Goal: Information Seeking & Learning: Learn about a topic

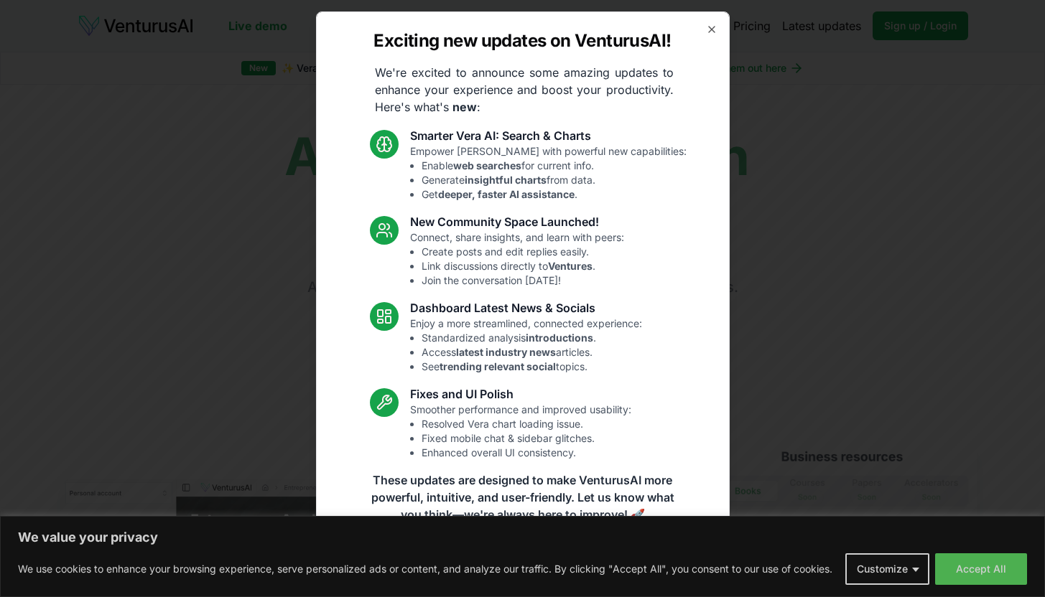
scroll to position [1, 0]
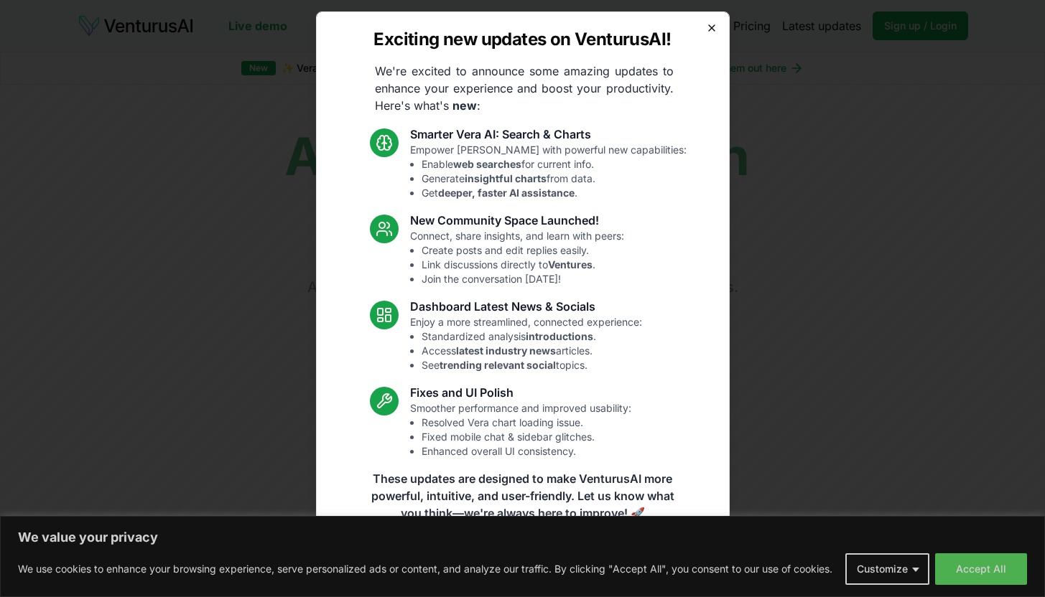
click at [706, 31] on icon "button" at bounding box center [711, 27] width 11 height 11
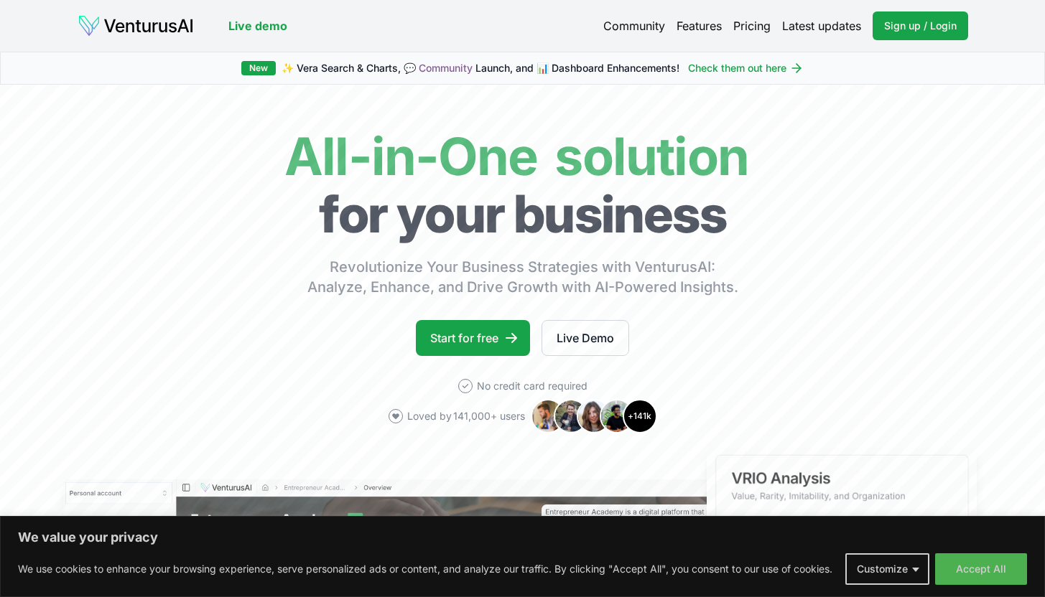
click at [914, 84] on div "New ✨ [PERSON_NAME] Search & Charts, 💬 Community Launch, and 📊 Dashboard Enhanc…" at bounding box center [522, 68] width 1045 height 33
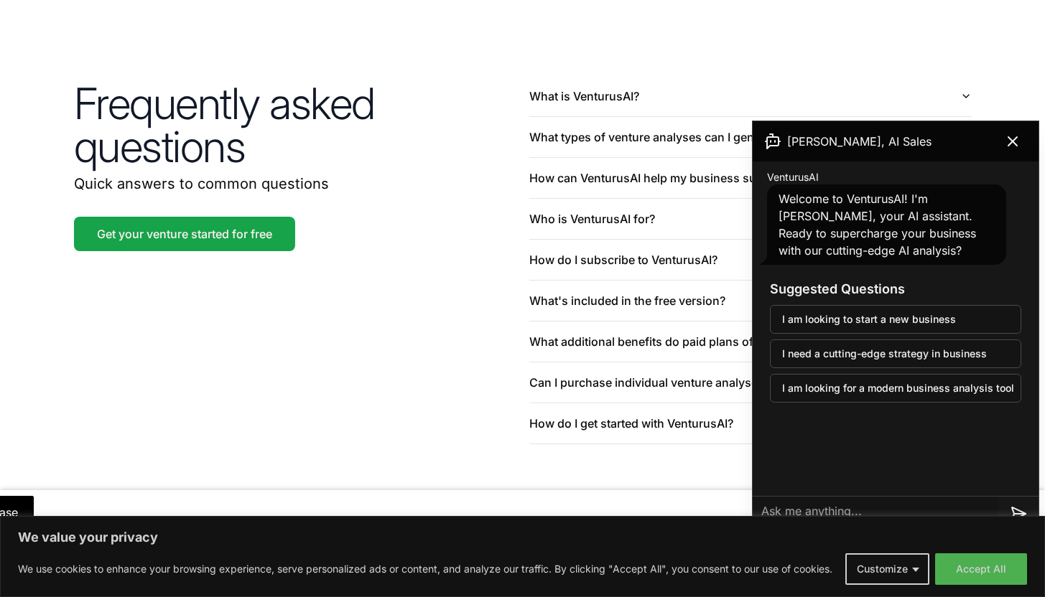
scroll to position [3411, 0]
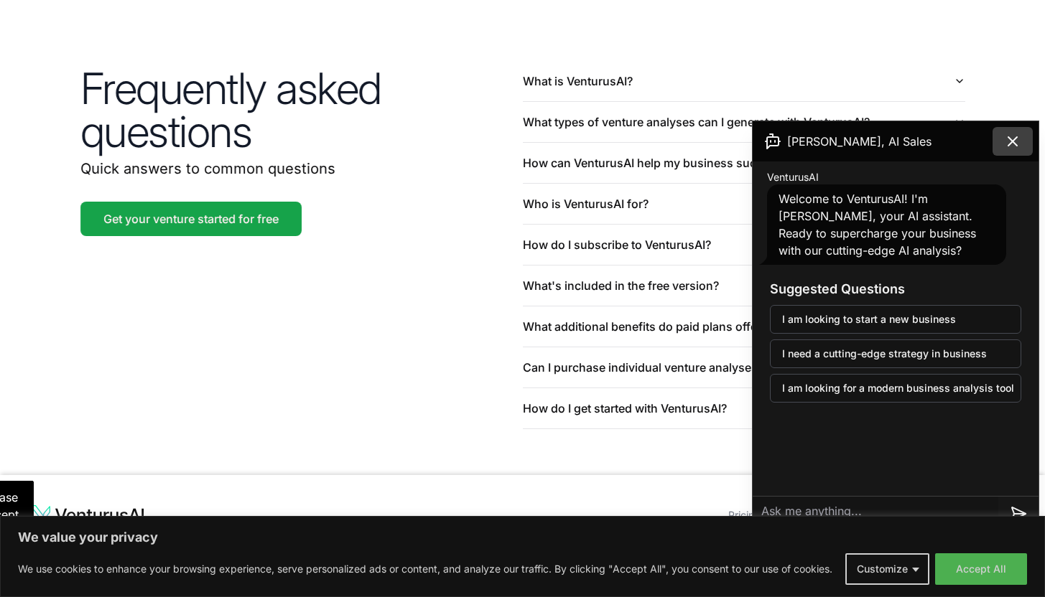
click at [1005, 146] on icon at bounding box center [1012, 141] width 17 height 17
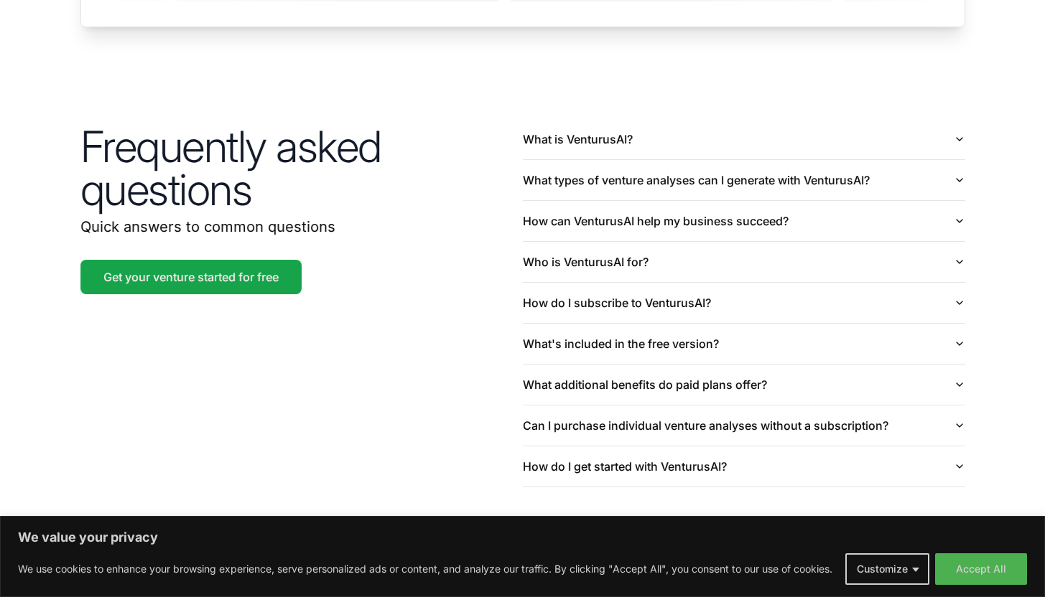
scroll to position [3285, 0]
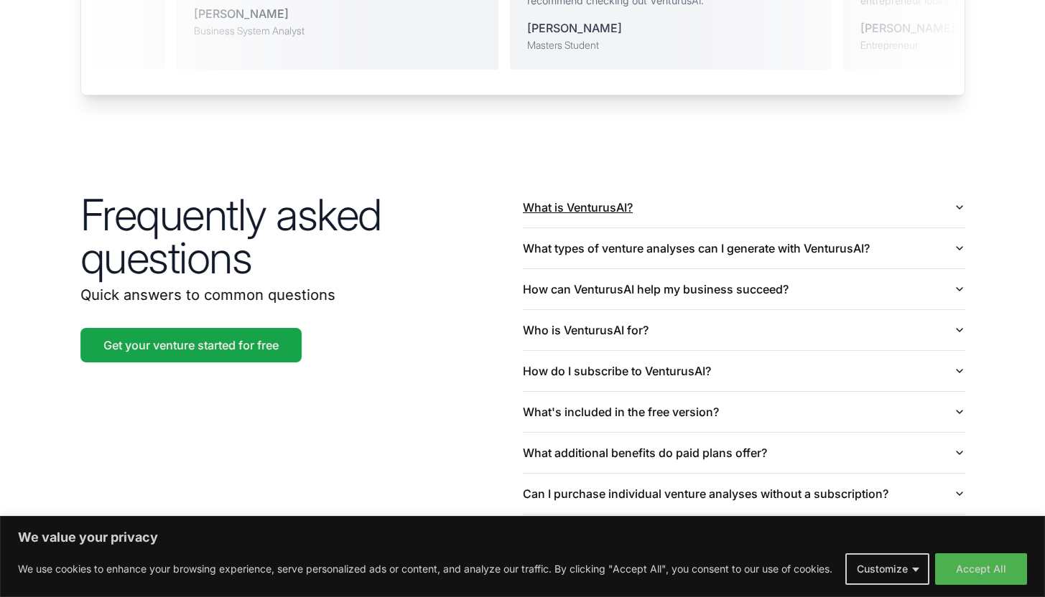
click at [676, 187] on button "What is VenturusAI?" at bounding box center [744, 207] width 442 height 40
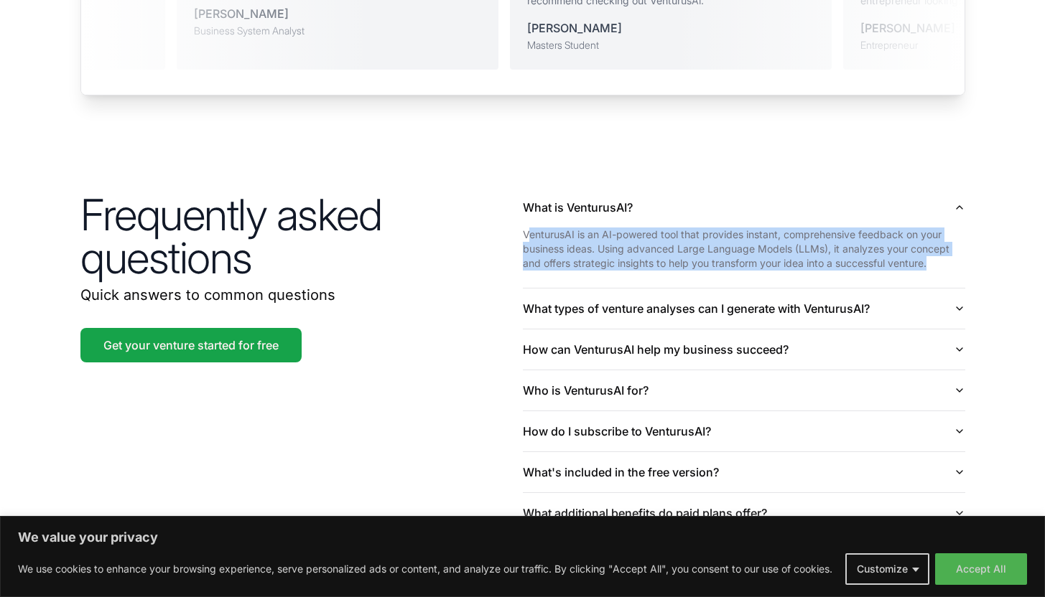
drag, startPoint x: 526, startPoint y: 214, endPoint x: 934, endPoint y: 236, distance: 409.2
click at [935, 241] on p "VenturusAI is an AI-powered tool that provides instant, comprehensive feedback …" at bounding box center [744, 249] width 442 height 43
click at [541, 233] on p "VenturusAI is an AI-powered tool that provides instant, comprehensive feedback …" at bounding box center [744, 249] width 442 height 43
drag, startPoint x: 524, startPoint y: 213, endPoint x: 950, endPoint y: 239, distance: 426.6
click at [950, 239] on p "VenturusAI is an AI-powered tool that provides instant, comprehensive feedback …" at bounding box center [744, 249] width 442 height 43
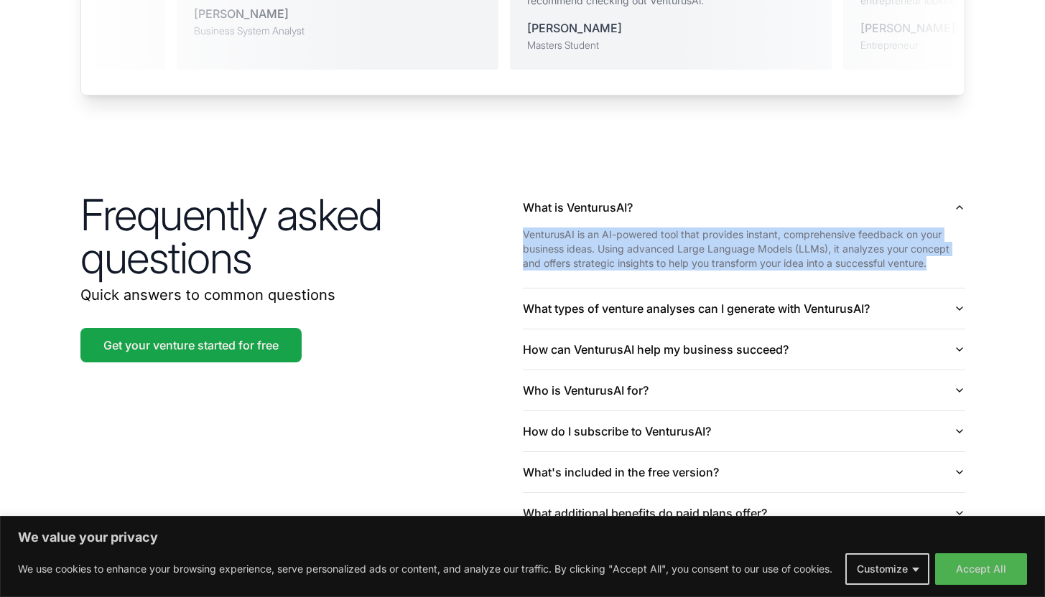
copy p "VenturusAI is an AI-powered tool that provides instant, comprehensive feedback …"
click at [943, 289] on button "What types of venture analyses can I generate with VenturusAI?" at bounding box center [744, 309] width 442 height 40
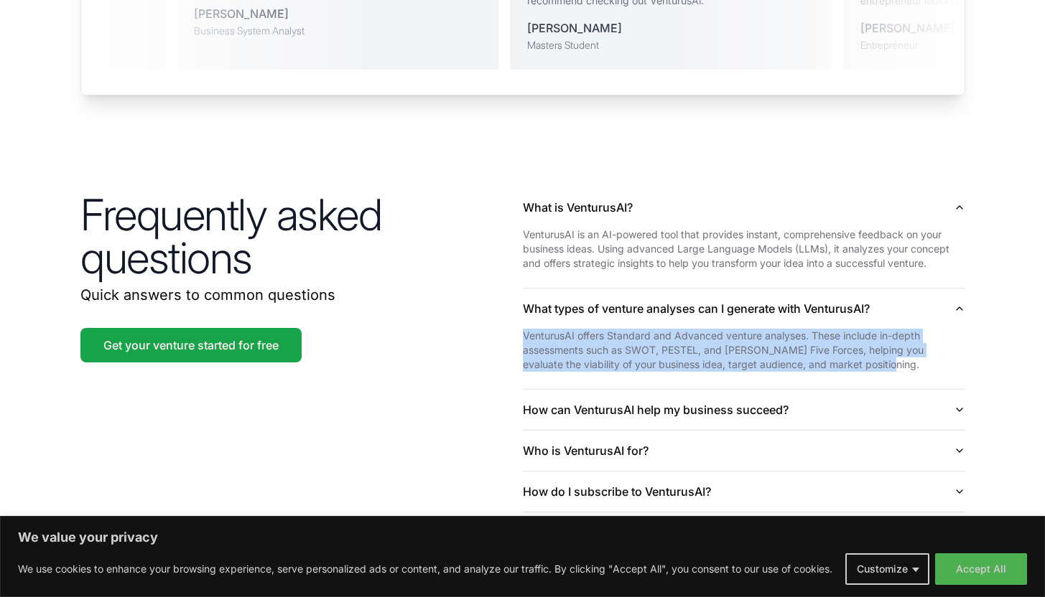
drag, startPoint x: 523, startPoint y: 316, endPoint x: 873, endPoint y: 344, distance: 351.5
click at [873, 344] on p "VenturusAI offers Standard and Advanced venture analyses. These include in-dept…" at bounding box center [744, 350] width 442 height 43
copy p "VenturusAI offers Standard and Advanced venture analyses. These include in-dept…"
